Goal: Information Seeking & Learning: Learn about a topic

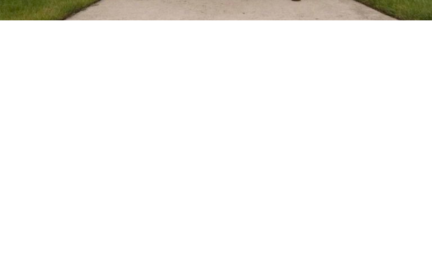
scroll to position [297, 0]
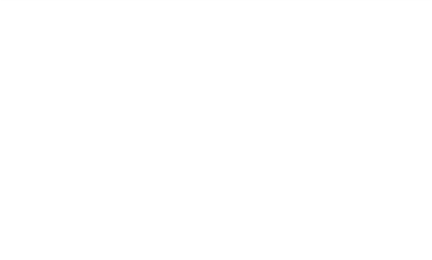
click at [268, 41] on font "Desde el escritorio del presidente [PERSON_NAME]:" at bounding box center [154, 20] width 275 height 41
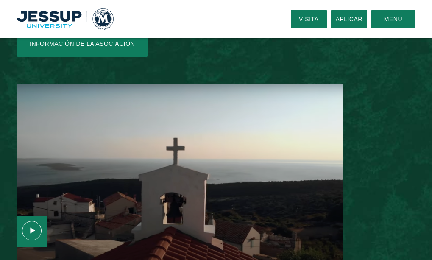
scroll to position [1103, 0]
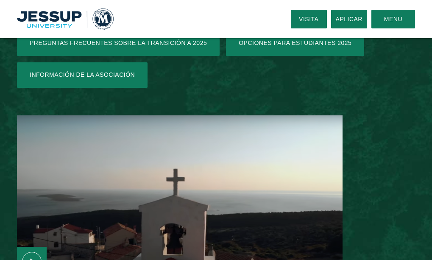
click at [42, 252] on icon "Contenido de los medios" at bounding box center [32, 262] width 20 height 20
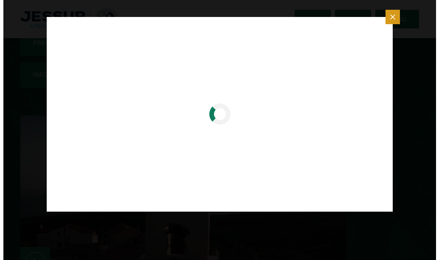
scroll to position [1089, 0]
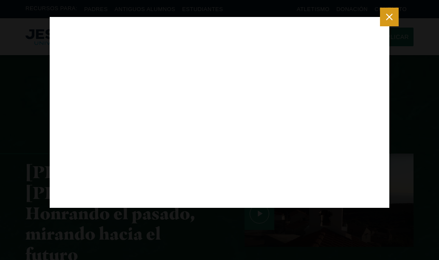
click at [386, 18] on icon "Close modal" at bounding box center [389, 16] width 11 height 11
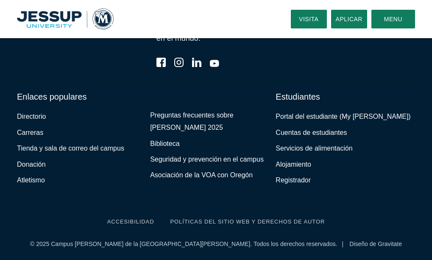
scroll to position [2418, 0]
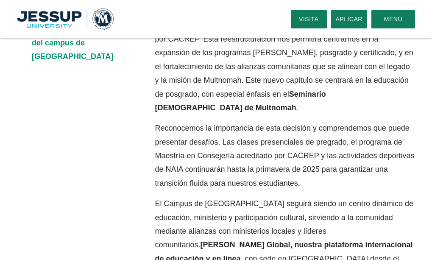
scroll to position [297, 0]
